Goal: Check status: Check status

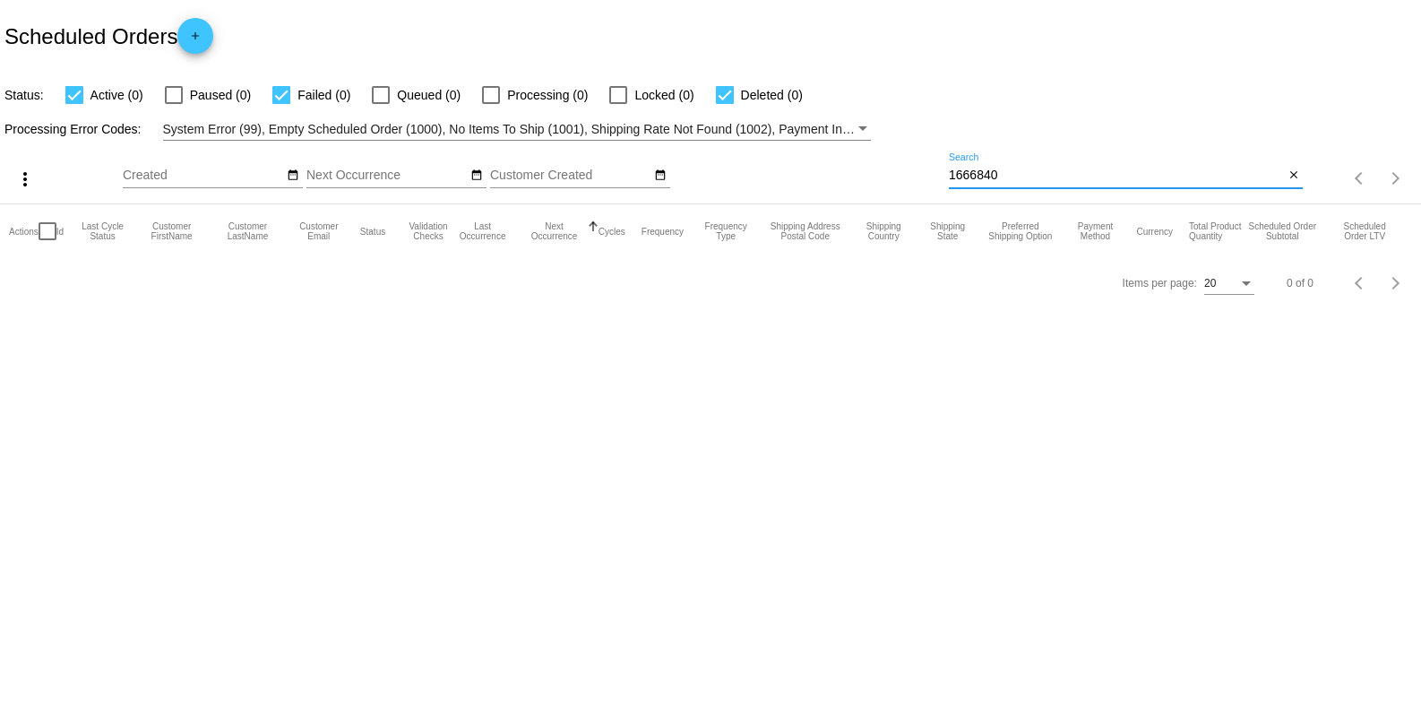
type input "1666840"
click at [1087, 163] on div "1666840 Search" at bounding box center [1116, 170] width 335 height 35
click at [1081, 164] on div "1666840 Search" at bounding box center [1116, 170] width 335 height 35
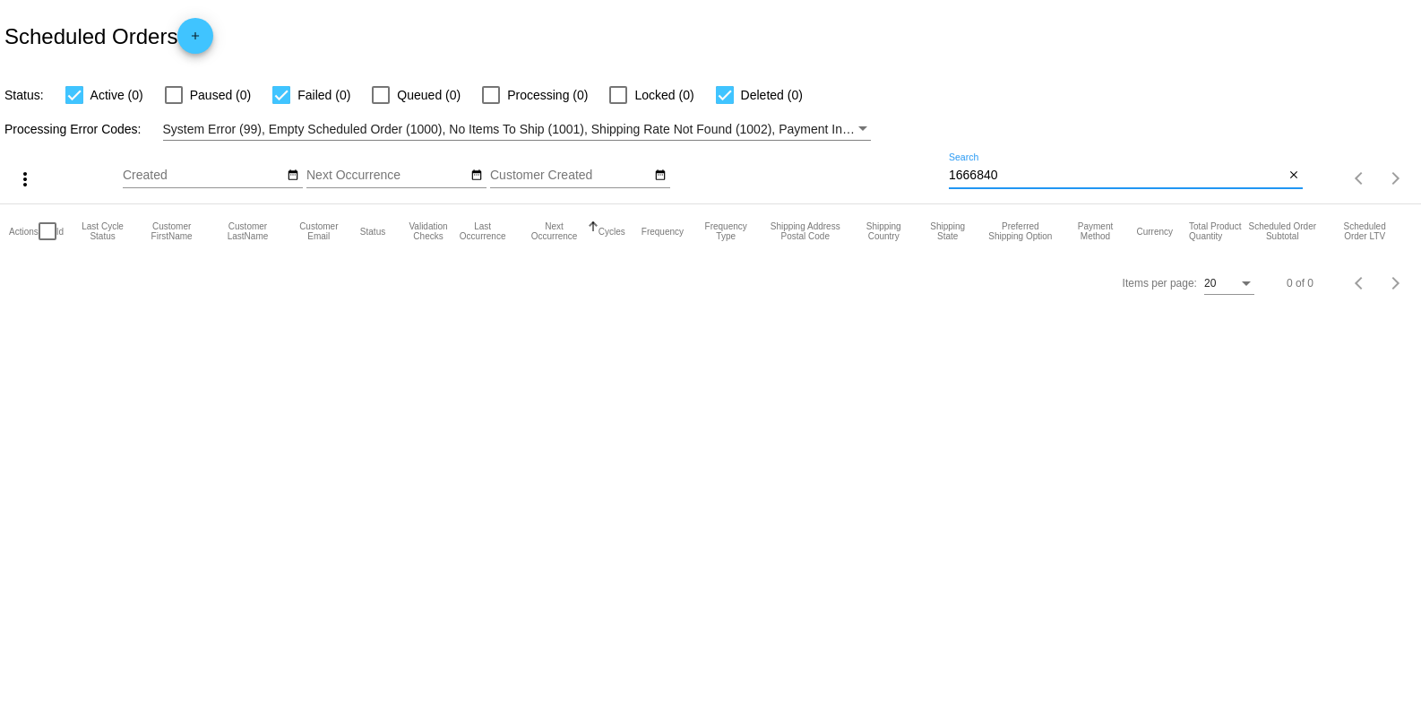
click at [1052, 175] on input "1666840" at bounding box center [1116, 175] width 335 height 14
